Goal: Navigation & Orientation: Find specific page/section

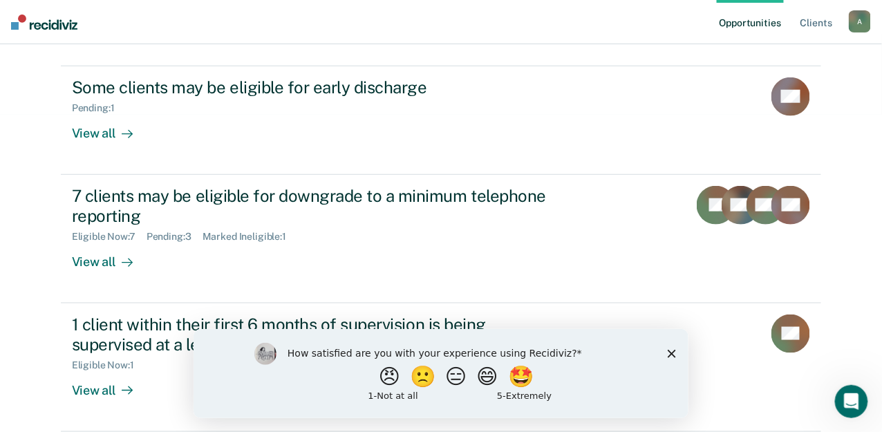
scroll to position [340, 0]
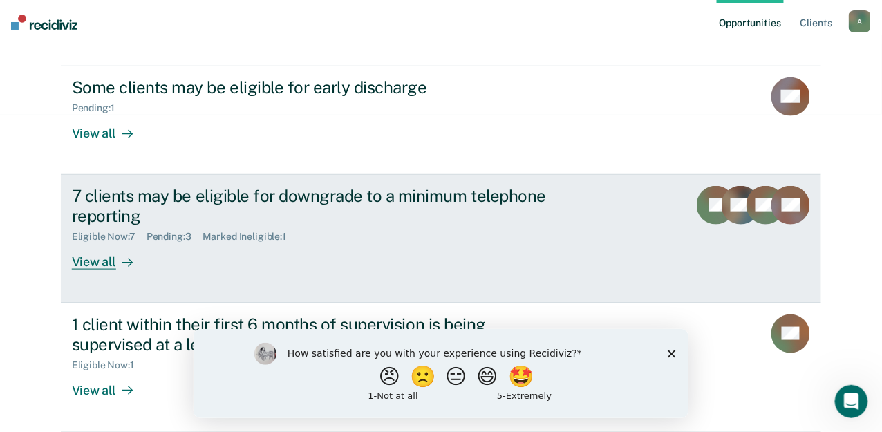
click at [387, 227] on div "Eligible Now : 7 Pending : 3 Marked Ineligible : 1" at bounding box center [314, 233] width 485 height 17
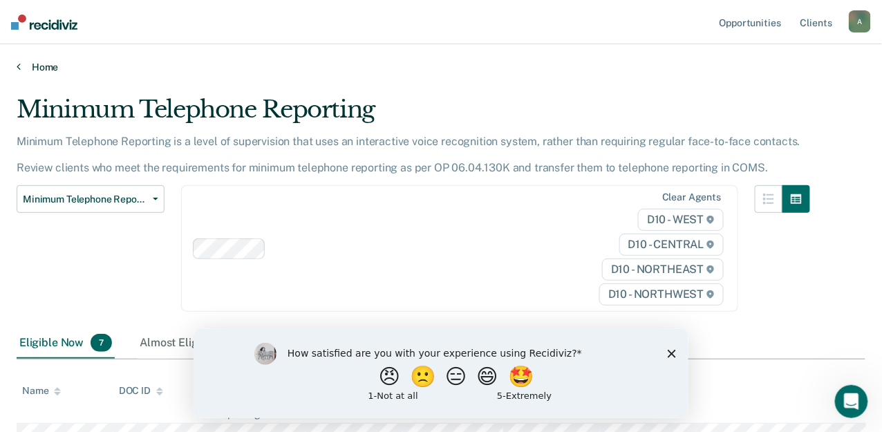
click at [18, 66] on icon at bounding box center [19, 66] width 4 height 11
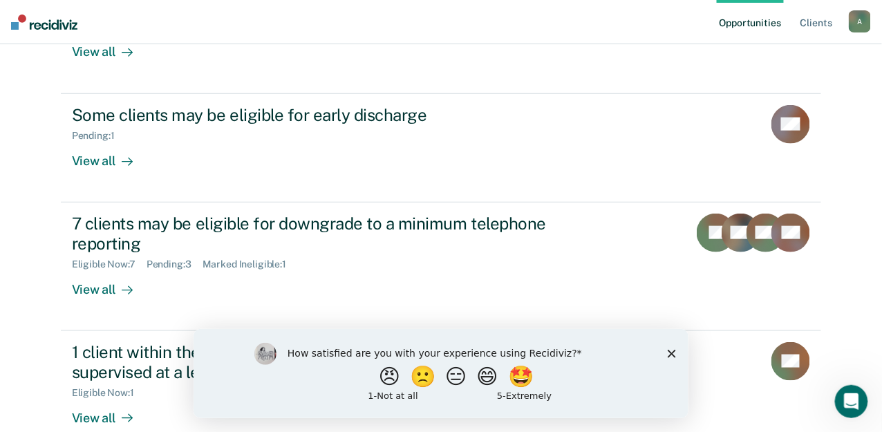
scroll to position [291, 0]
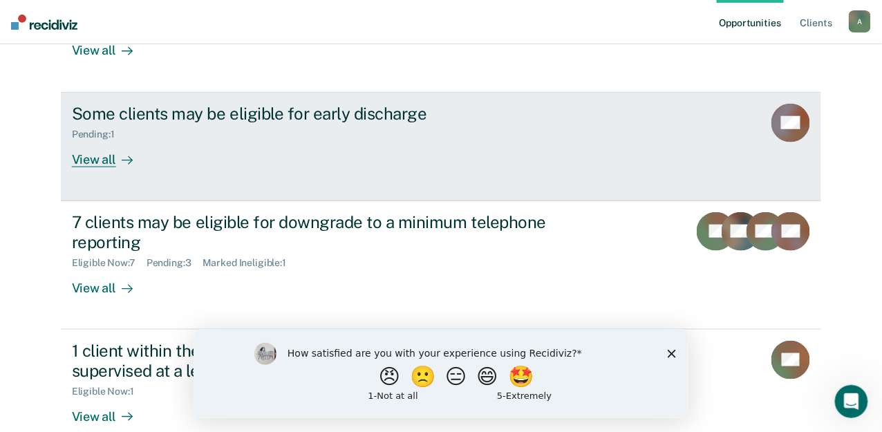
click at [149, 167] on div "View all" at bounding box center [110, 153] width 77 height 27
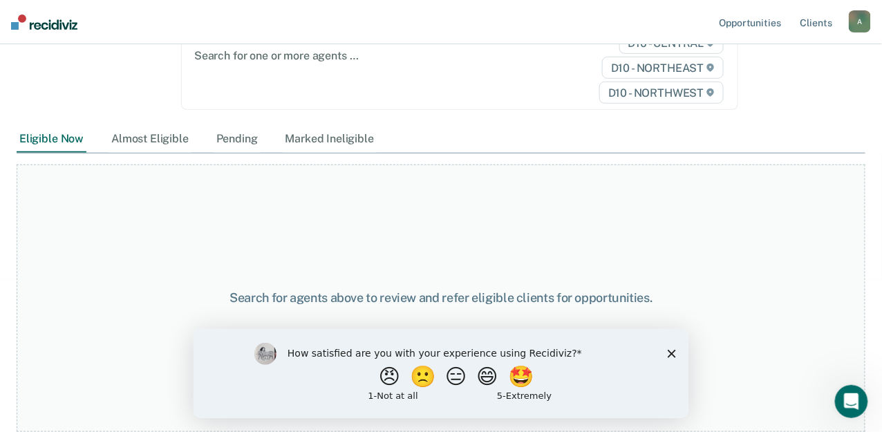
scroll to position [169, 0]
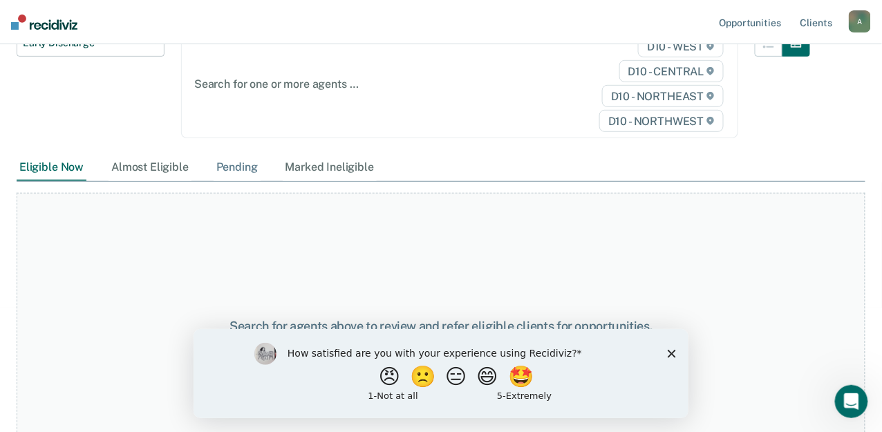
click at [242, 177] on div "Pending" at bounding box center [236, 168] width 47 height 26
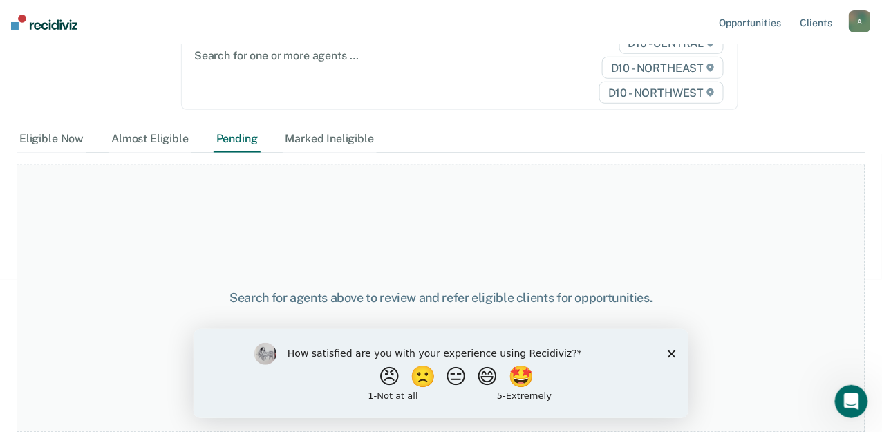
click at [670, 354] on icon "Close survey" at bounding box center [671, 353] width 8 height 8
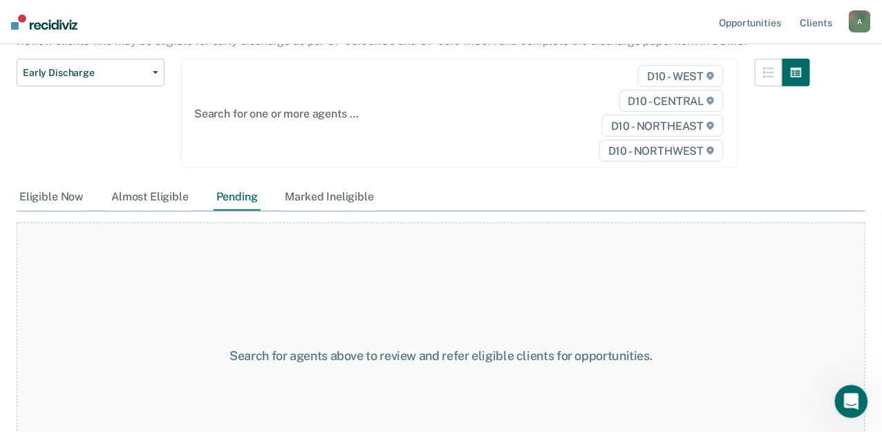
scroll to position [0, 0]
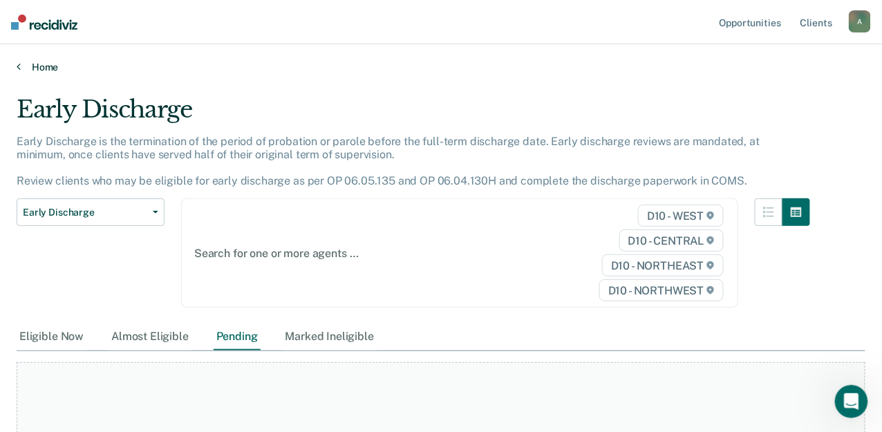
click at [26, 69] on link "Home" at bounding box center [441, 67] width 848 height 12
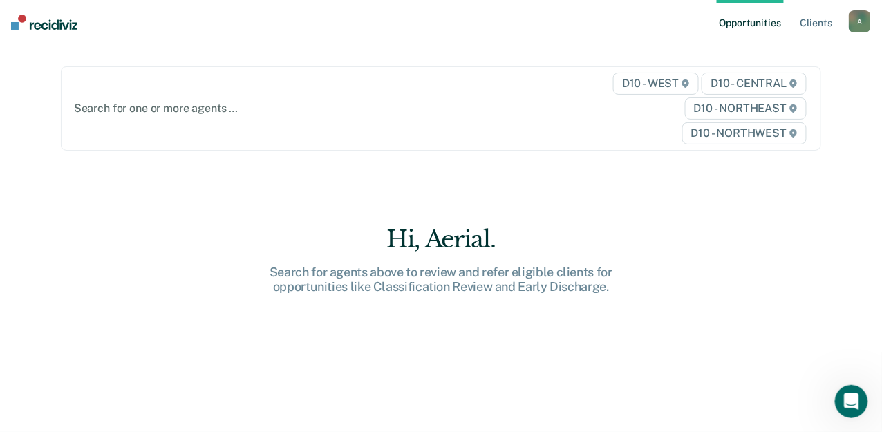
click at [859, 21] on div "A" at bounding box center [859, 21] width 22 height 22
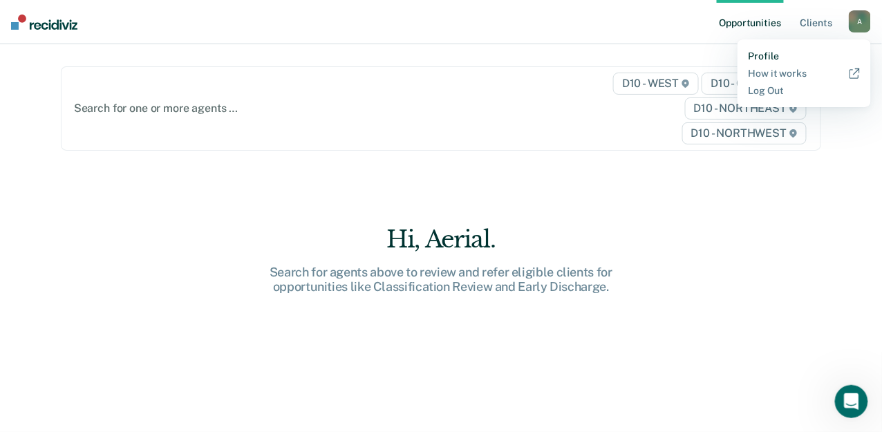
click at [778, 53] on link "Profile" at bounding box center [803, 56] width 111 height 12
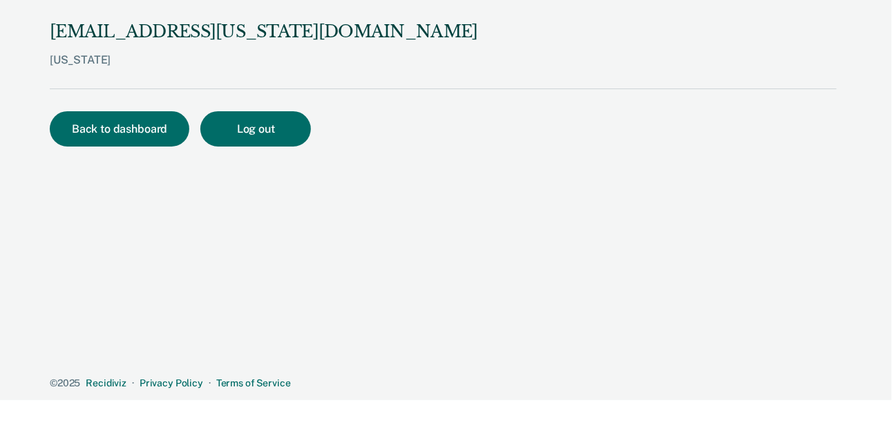
click at [91, 140] on button "Back to dashboard" at bounding box center [120, 128] width 140 height 35
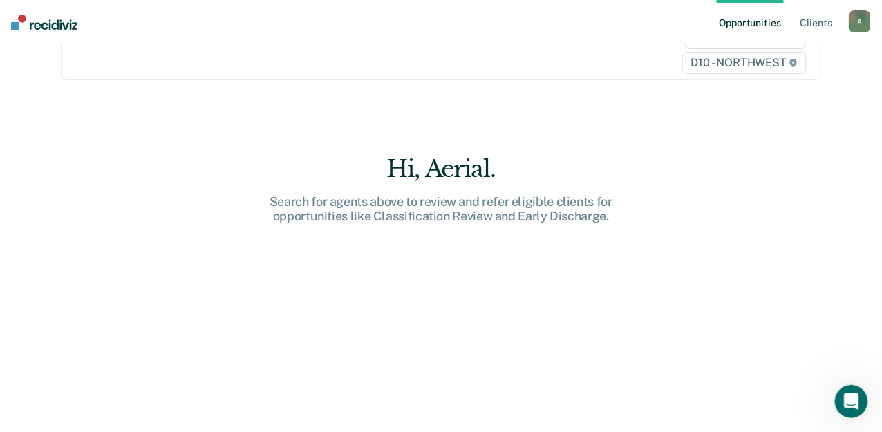
scroll to position [86, 0]
click at [424, 183] on div "Hi, Aerial." at bounding box center [441, 169] width 442 height 28
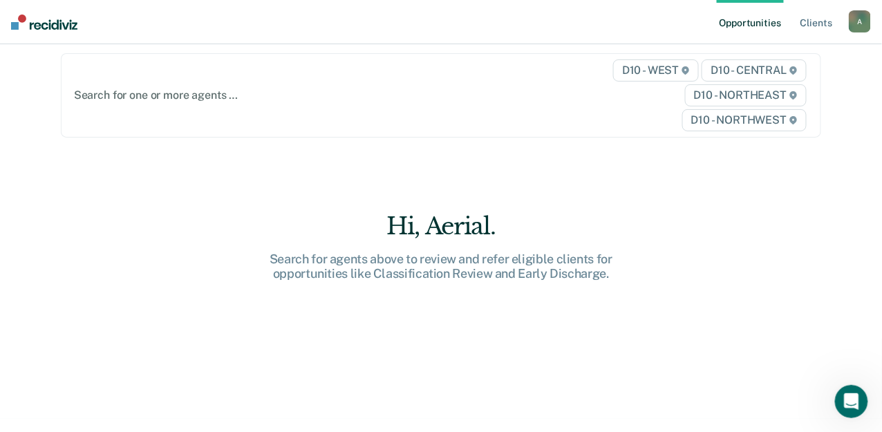
scroll to position [0, 0]
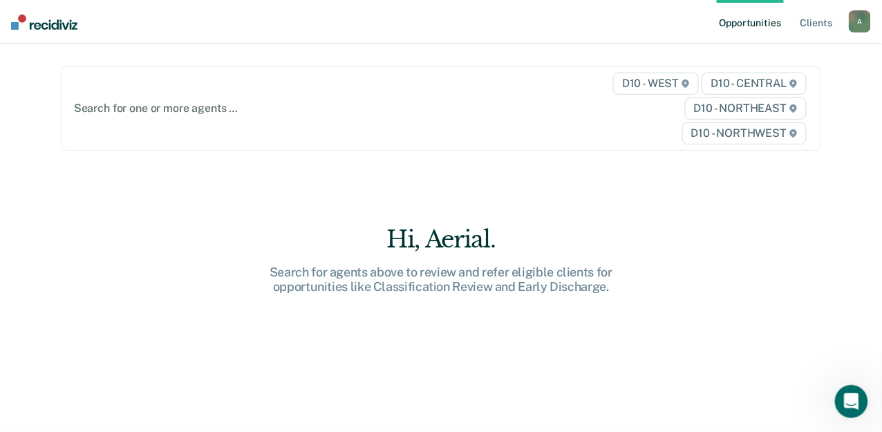
click at [292, 294] on div "Search for agents above to review and refer eligible clients for opportunities …" at bounding box center [441, 280] width 442 height 30
click at [296, 340] on div "Hi, Aerial. Search for agents above to review and refer eligible clients for op…" at bounding box center [441, 363] width 760 height 277
click at [305, 294] on div "Search for agents above to review and refer eligible clients for opportunities …" at bounding box center [441, 280] width 442 height 30
click at [36, 21] on img at bounding box center [44, 22] width 66 height 15
click at [756, 33] on link "Opportunities" at bounding box center [749, 22] width 67 height 44
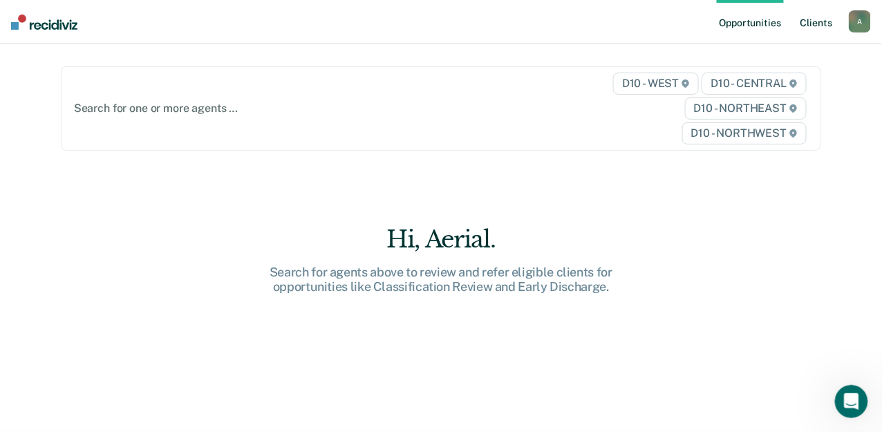
click at [829, 20] on link "Client s" at bounding box center [815, 22] width 37 height 44
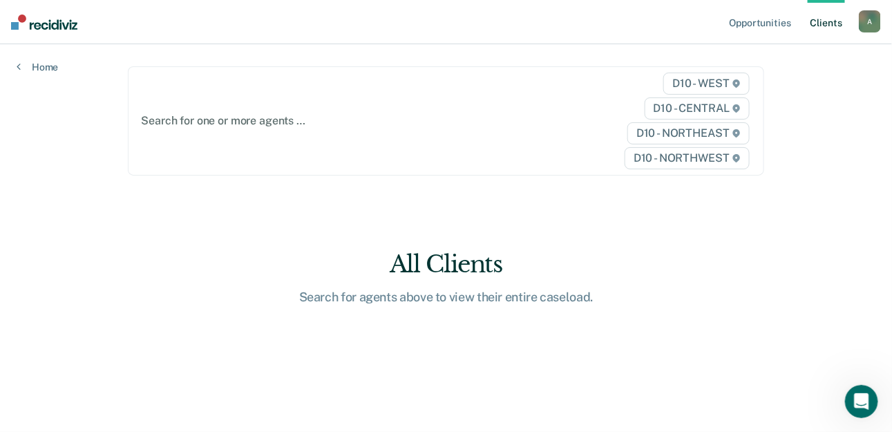
click at [849, 18] on ul "Opportunities Client s" at bounding box center [793, 22] width 132 height 44
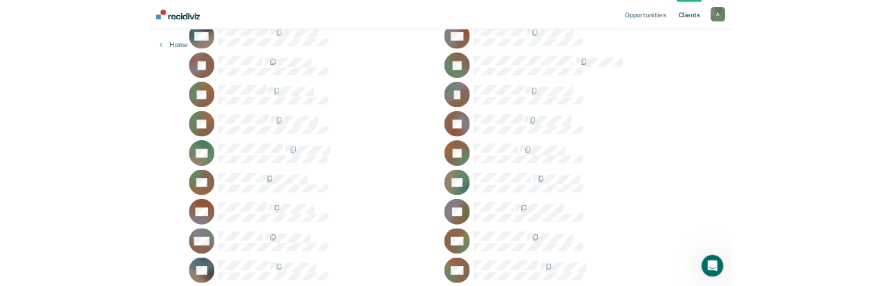
scroll to position [1437, 0]
